Goal: Navigation & Orientation: Find specific page/section

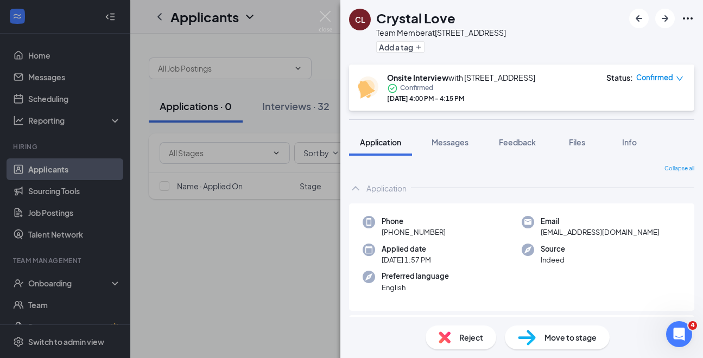
click at [270, 284] on div "CL Crystal Love Team Member at [STREET_ADDRESS] Add a tag Onsite Interview with…" at bounding box center [351, 179] width 703 height 358
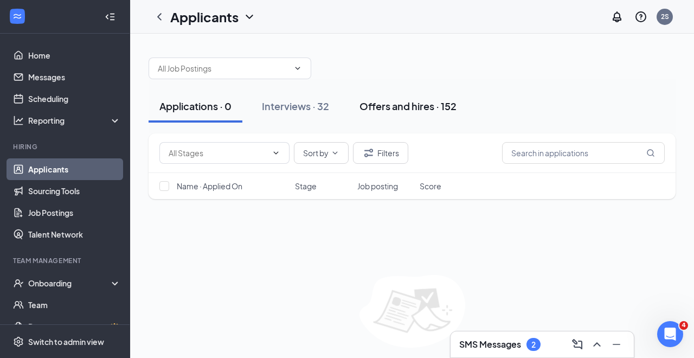
click at [437, 106] on div "Offers and hires · 152" at bounding box center [408, 106] width 97 height 14
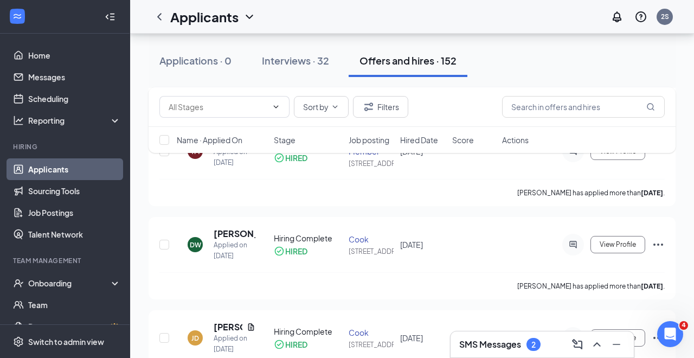
scroll to position [434, 0]
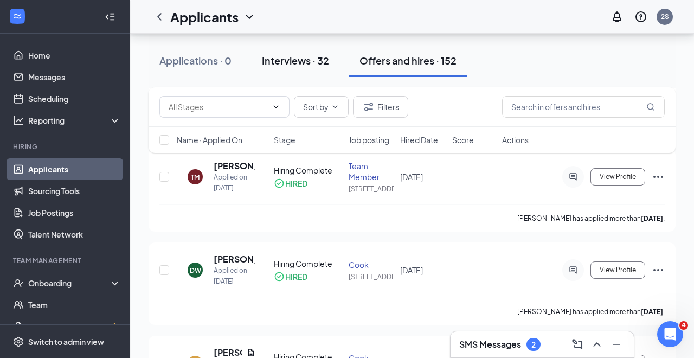
click at [321, 66] on div "Interviews · 32" at bounding box center [295, 61] width 67 height 14
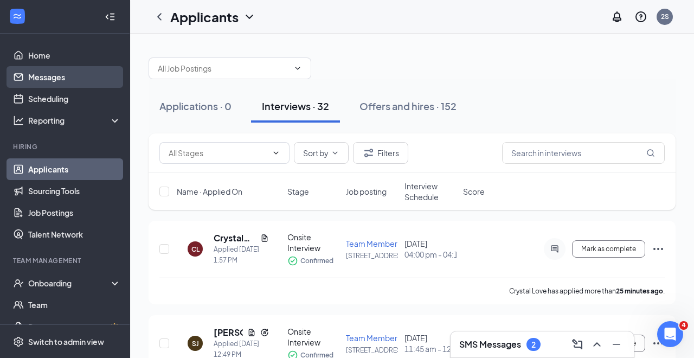
click at [64, 79] on link "Messages" at bounding box center [74, 77] width 93 height 22
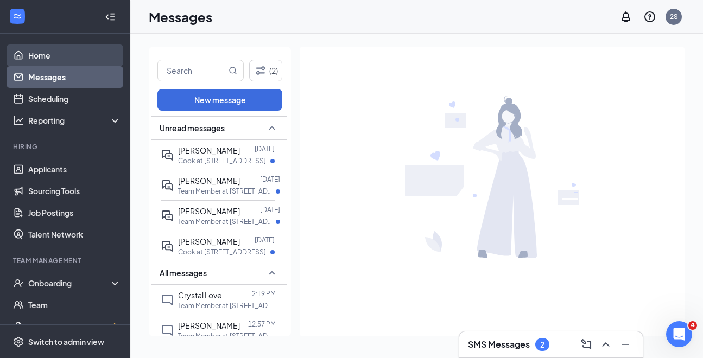
click at [54, 59] on link "Home" at bounding box center [74, 55] width 93 height 22
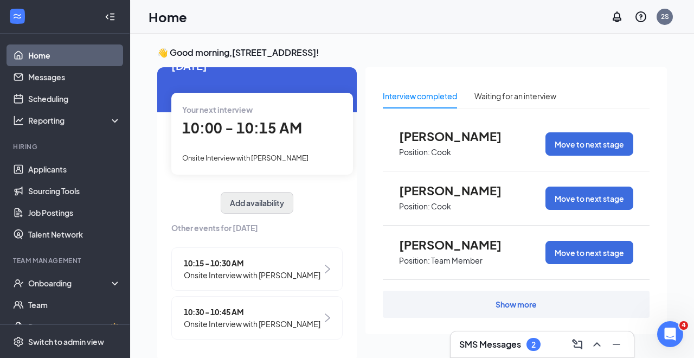
scroll to position [40, 0]
click at [353, 31] on div "Home 2S" at bounding box center [412, 17] width 564 height 34
